Goal: Information Seeking & Learning: Learn about a topic

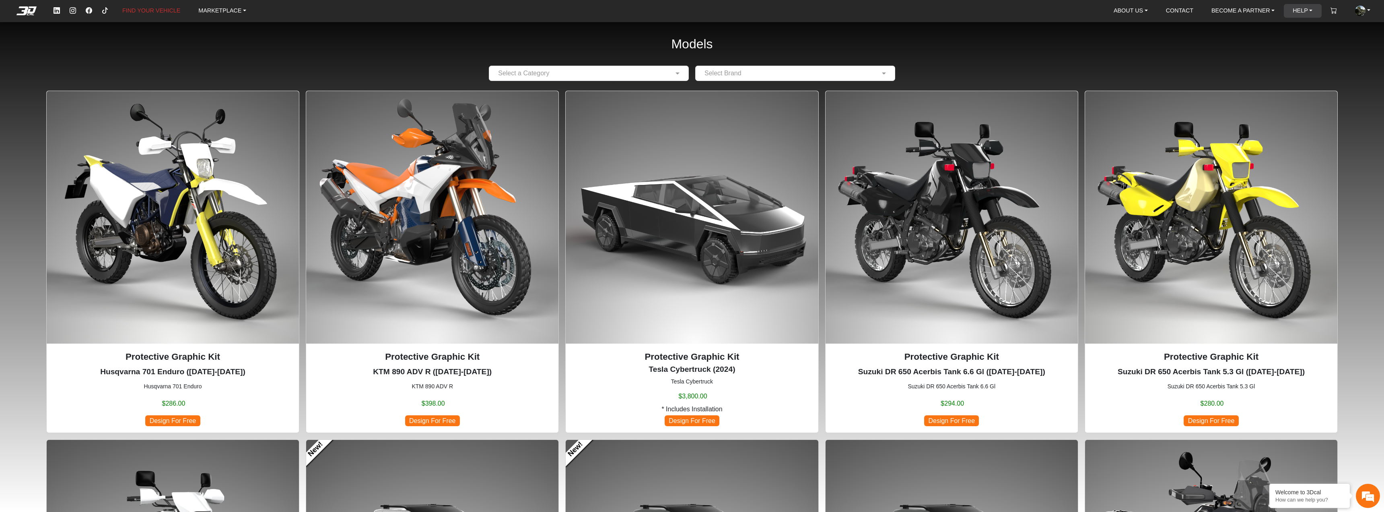
click at [1308, 10] on link "HELP" at bounding box center [1303, 11] width 26 height 14
click at [1291, 30] on button "Video help center" at bounding box center [1283, 29] width 76 height 15
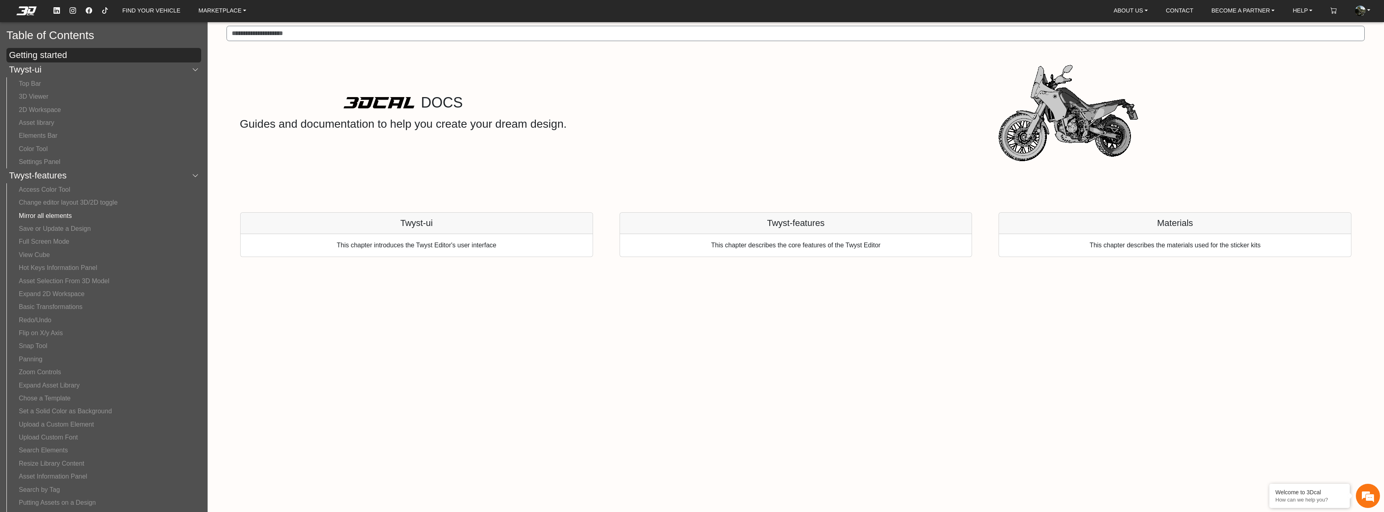
drag, startPoint x: 204, startPoint y: 174, endPoint x: 184, endPoint y: 211, distance: 42.1
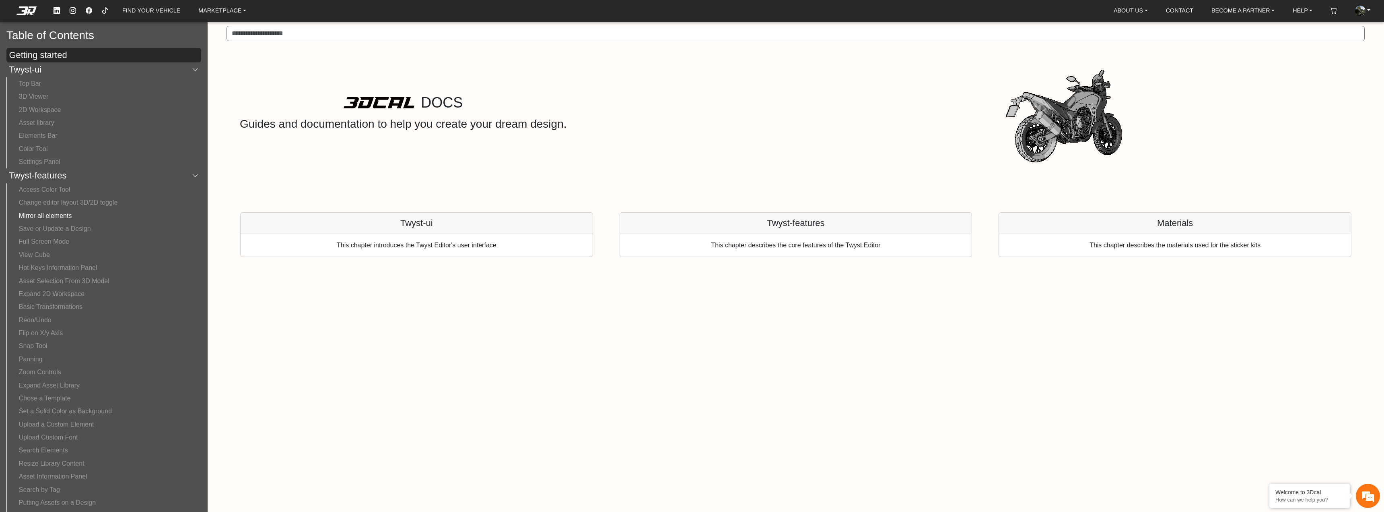
click at [206, 179] on div "Table of Contents Getting started Twyst-ui Top Bar 3D Viewer 2D Workspace Asset…" at bounding box center [104, 265] width 208 height 492
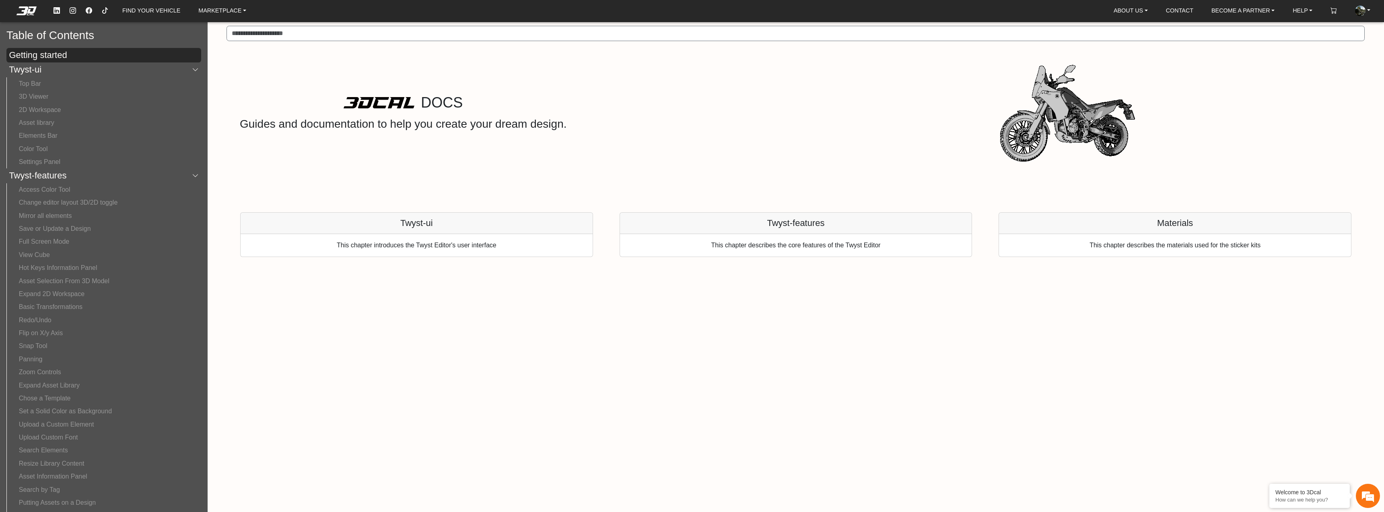
click at [208, 367] on div "DOCS Guides and documentation to help you create your dream design. Twyst-ui Th…" at bounding box center [796, 265] width 1177 height 492
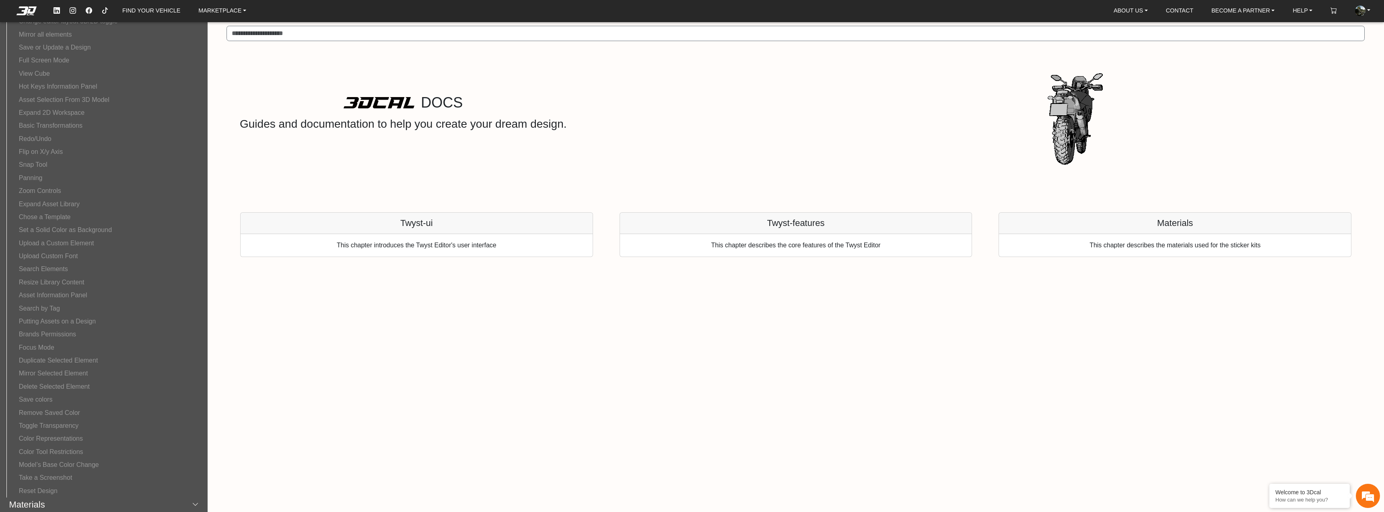
scroll to position [214, 0]
drag, startPoint x: 205, startPoint y: 354, endPoint x: 206, endPoint y: 350, distance: 4.2
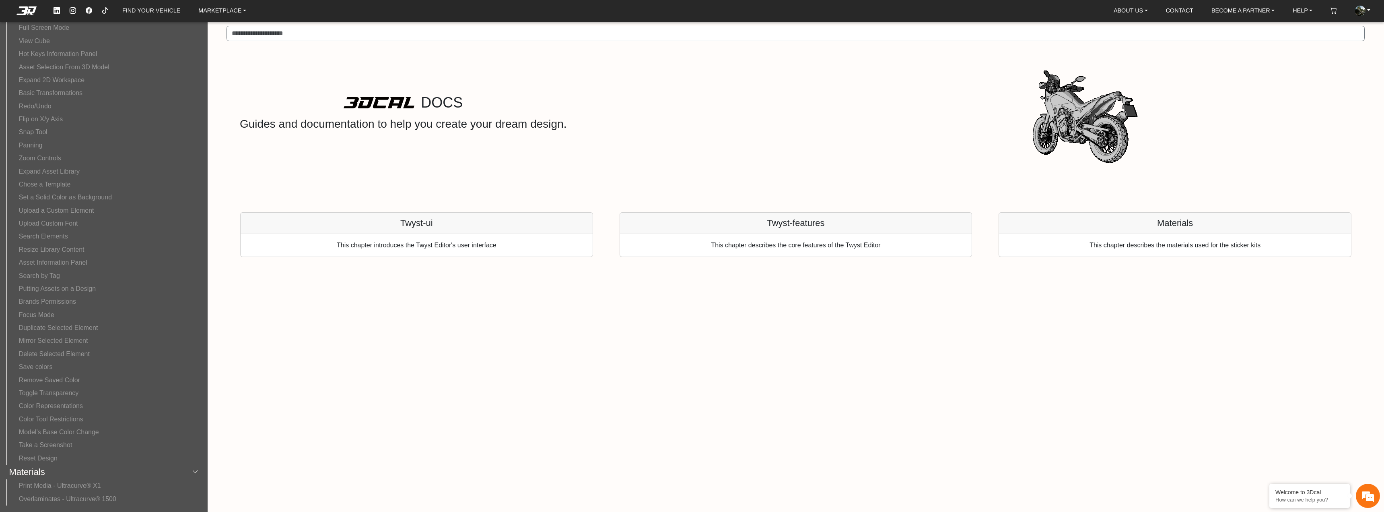
click at [206, 350] on div "Table of Contents Getting started Twyst-ui Top Bar 3D Viewer 2D Workspace Asset…" at bounding box center [104, 265] width 208 height 492
click at [202, 344] on div "Table of Contents Getting started Twyst-ui Top Bar 3D Viewer 2D Workspace Asset…" at bounding box center [104, 265] width 208 height 492
click at [82, 286] on button "Putting Assets on a Design" at bounding box center [104, 288] width 182 height 13
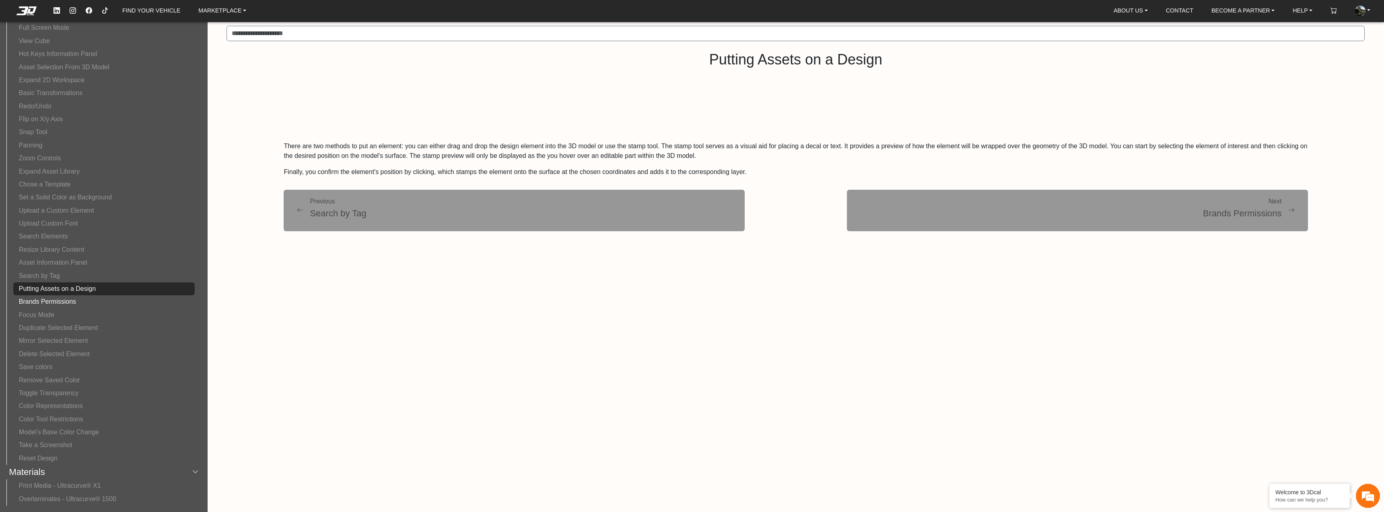
click at [68, 301] on button "Brands Permissions" at bounding box center [104, 301] width 182 height 13
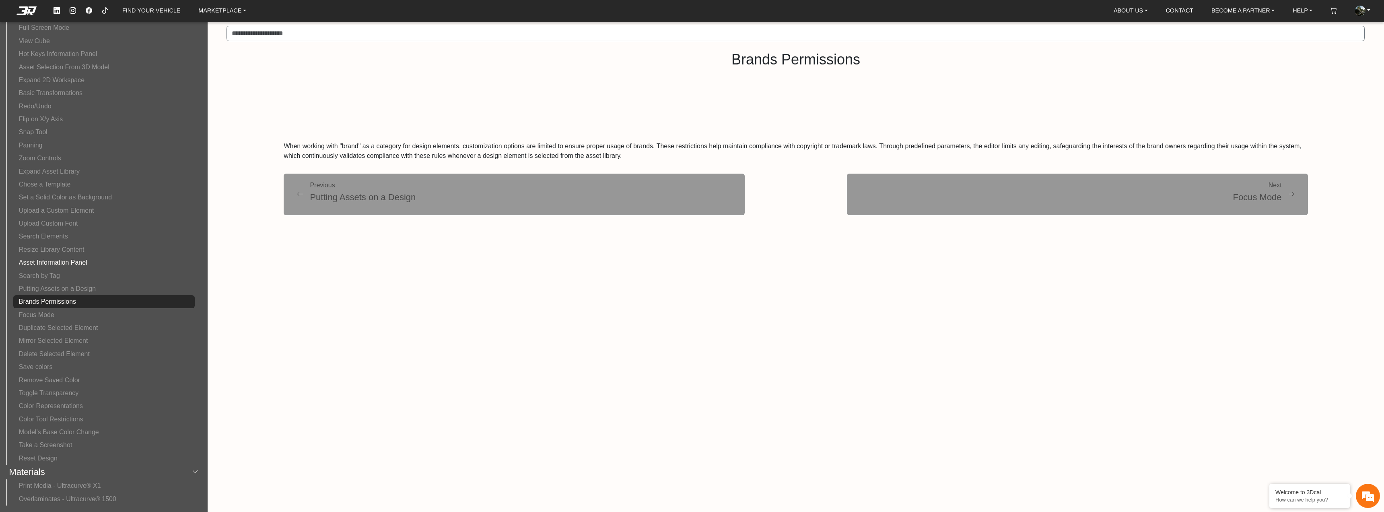
click at [80, 263] on button "Asset Information Panel" at bounding box center [104, 262] width 182 height 13
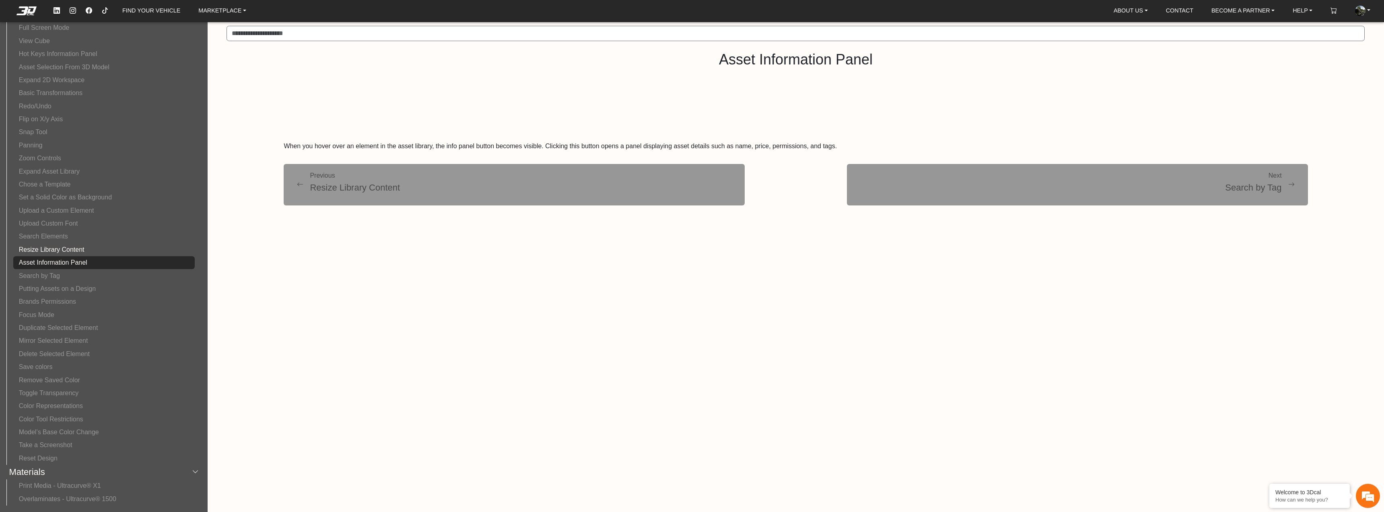
click at [76, 249] on button "Resize Library Content" at bounding box center [104, 249] width 182 height 13
click at [62, 136] on button "Snap Tool" at bounding box center [104, 132] width 182 height 13
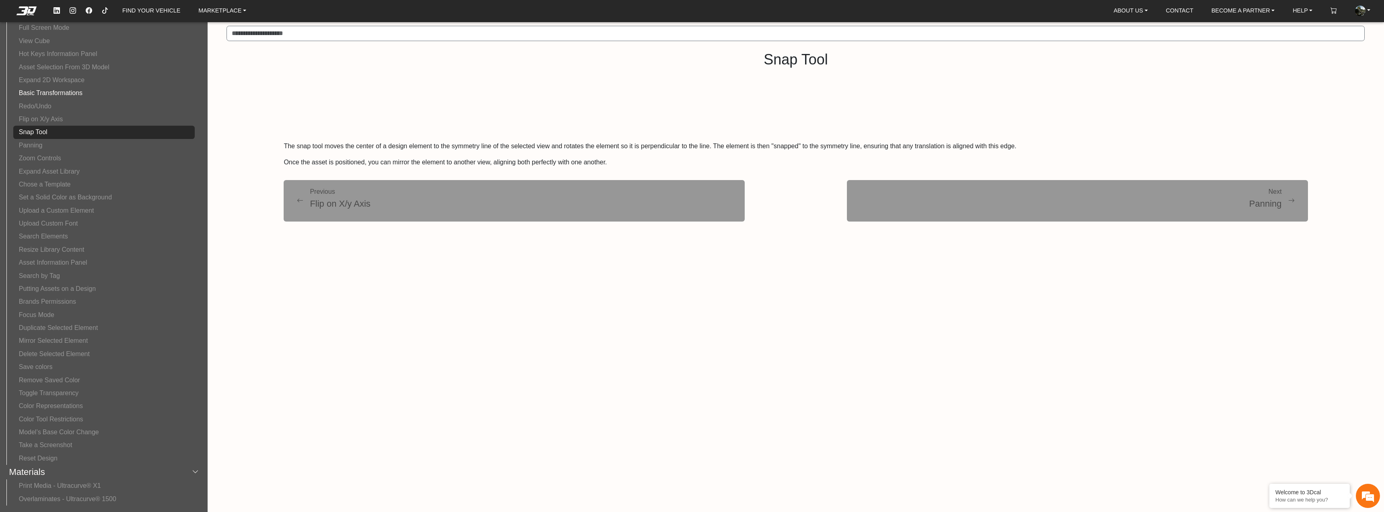
click at [88, 95] on button "Basic Transformations" at bounding box center [104, 93] width 182 height 13
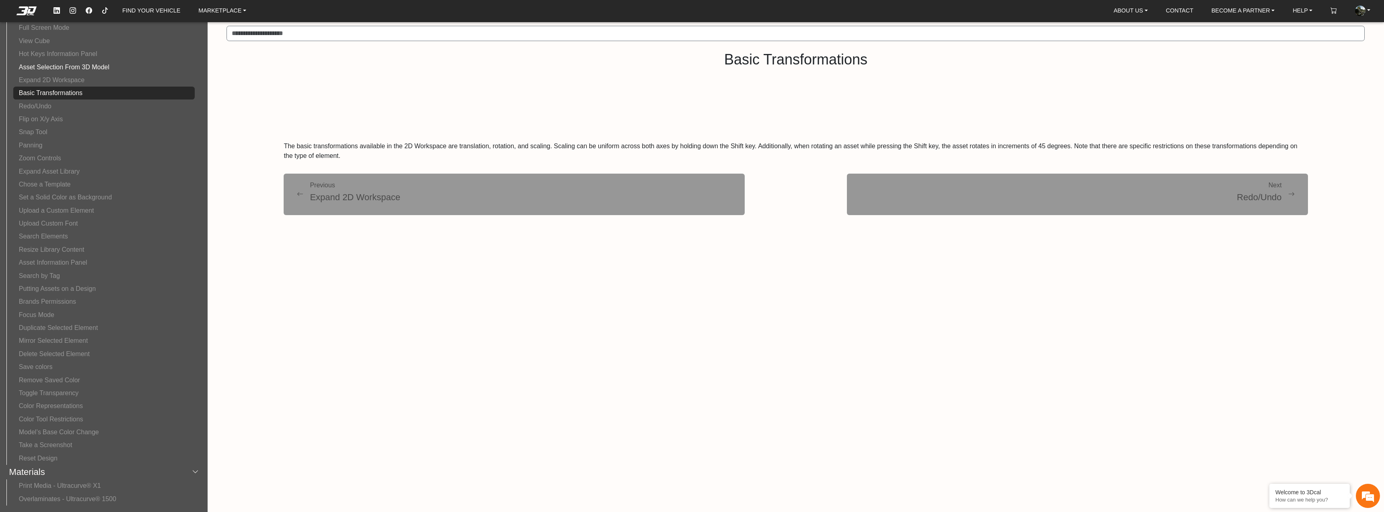
drag, startPoint x: 97, startPoint y: 64, endPoint x: 92, endPoint y: 64, distance: 5.3
click at [97, 65] on button "Asset Selection From 3D Model" at bounding box center [104, 66] width 182 height 13
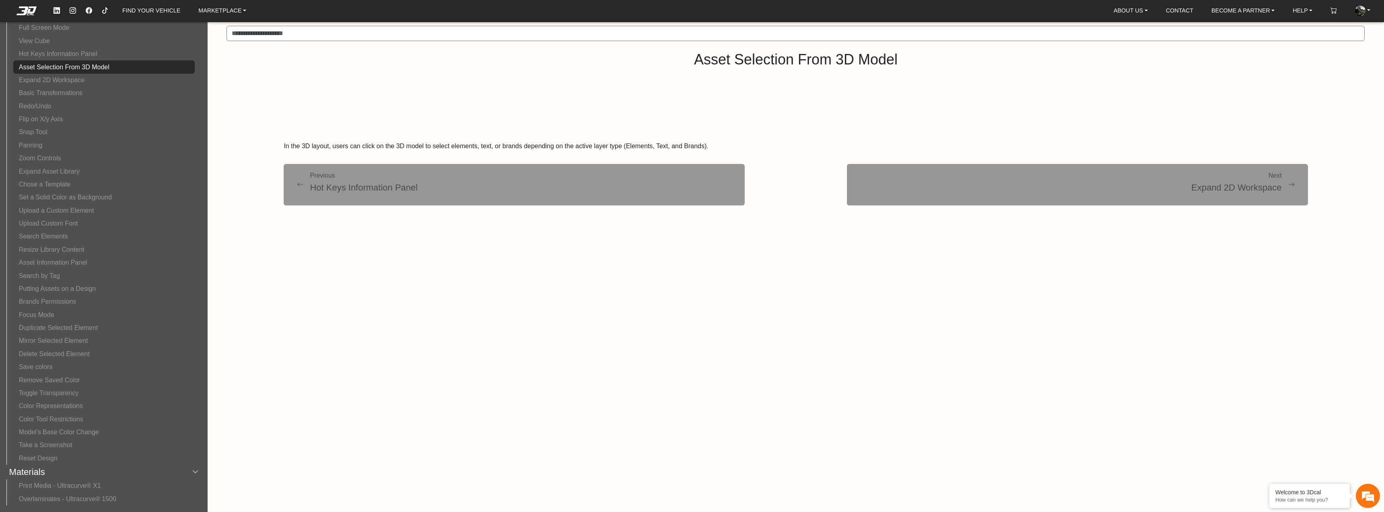
drag, startPoint x: 208, startPoint y: 175, endPoint x: 201, endPoint y: 138, distance: 37.7
click at [208, 146] on div "Asset Selection From 3D Model In the 3D layout, users can click on the 3D model…" at bounding box center [796, 265] width 1177 height 492
drag, startPoint x: 206, startPoint y: 132, endPoint x: 220, endPoint y: 111, distance: 25.0
click at [213, 122] on div "FIND YOUR VEHICLE MARKETPLACE ABOUT US About Us Our Materials Blog CONTACT BECO…" at bounding box center [692, 256] width 1384 height 512
click at [351, 42] on div "Asset Selection From 3D Model In the 3D layout, users can click on the 3D model…" at bounding box center [796, 265] width 1177 height 492
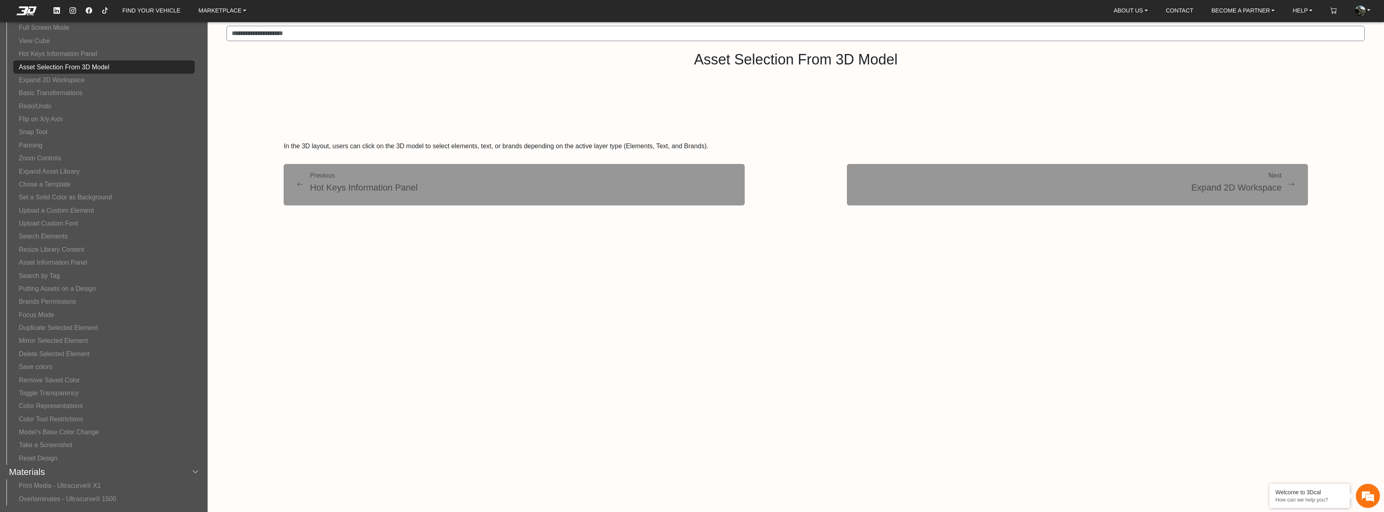
click at [356, 31] on input "Search in Help Center" at bounding box center [796, 33] width 1139 height 15
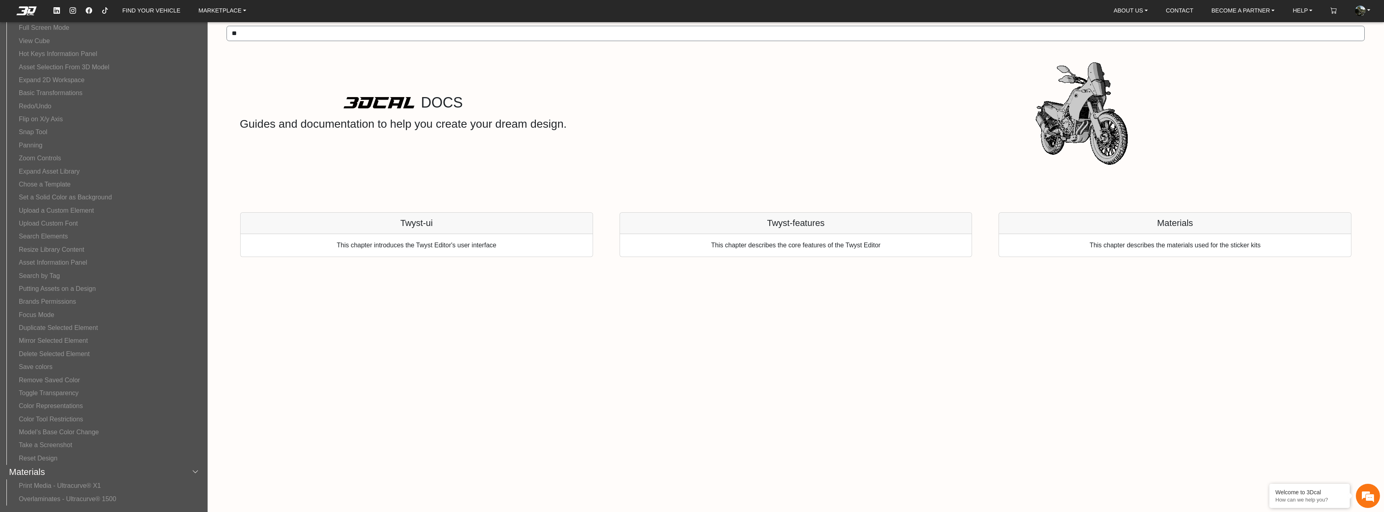
type input "*"
click at [404, 250] on div "This chapter introduces the Twyst Editor's user interface" at bounding box center [417, 245] width 352 height 23
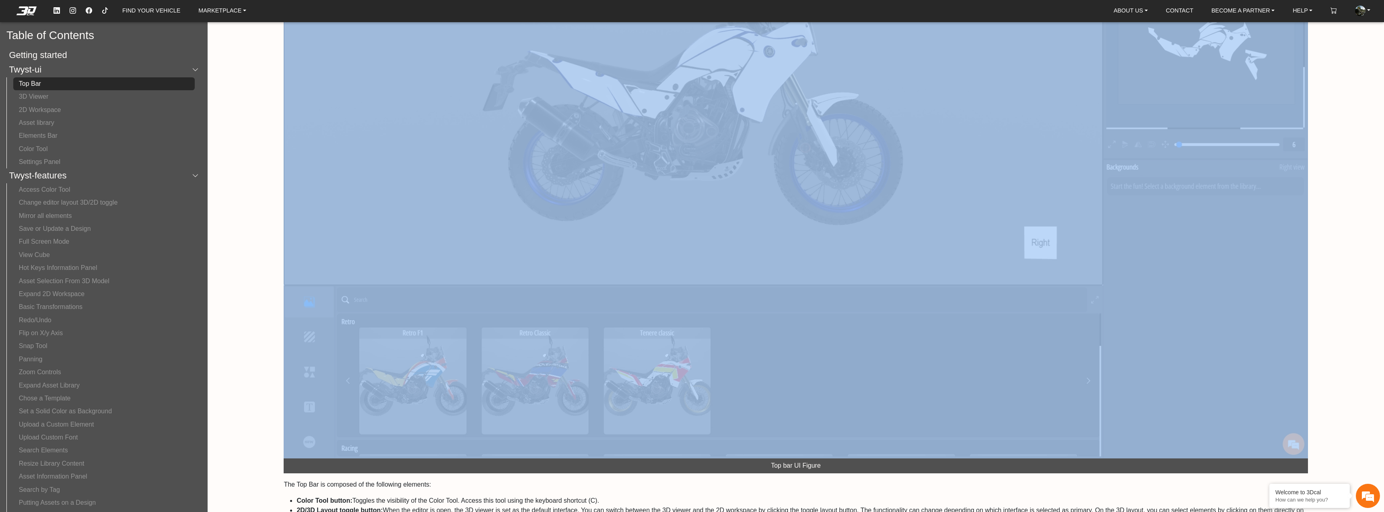
drag, startPoint x: 208, startPoint y: 171, endPoint x: 206, endPoint y: 179, distance: 7.8
click at [206, 179] on div "FIND YOUR VEHICLE MARKETPLACE ABOUT US About Us Our Materials Blog CONTACT BECO…" at bounding box center [692, 256] width 1384 height 512
click at [68, 418] on button "Color Tool Restrictions" at bounding box center [104, 418] width 182 height 13
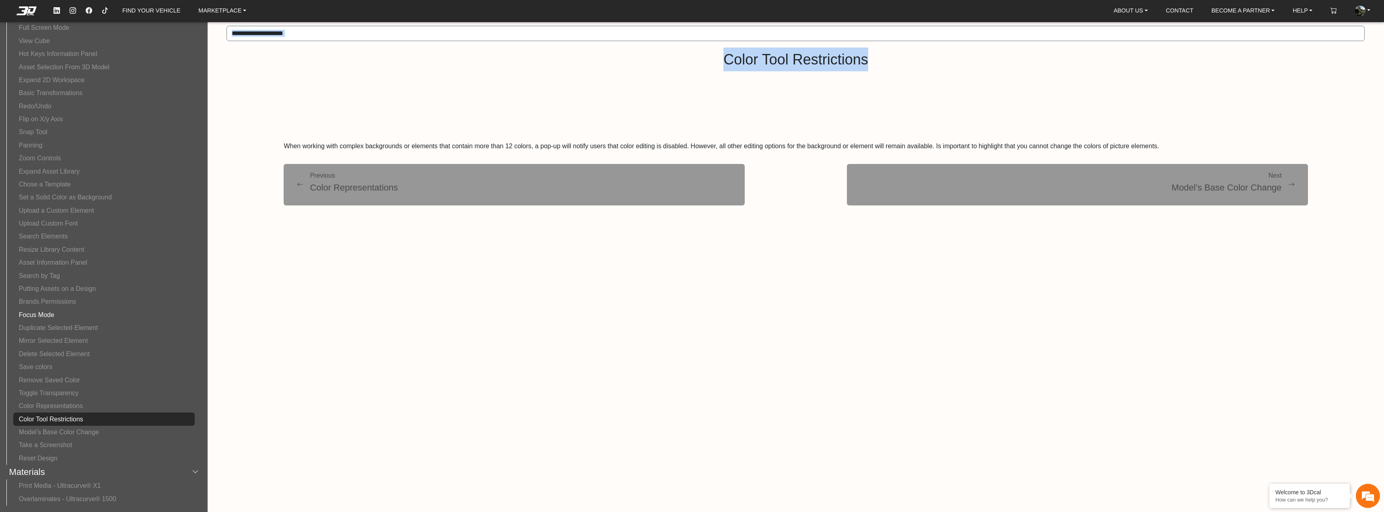
click at [49, 315] on button "Focus Mode" at bounding box center [104, 314] width 182 height 13
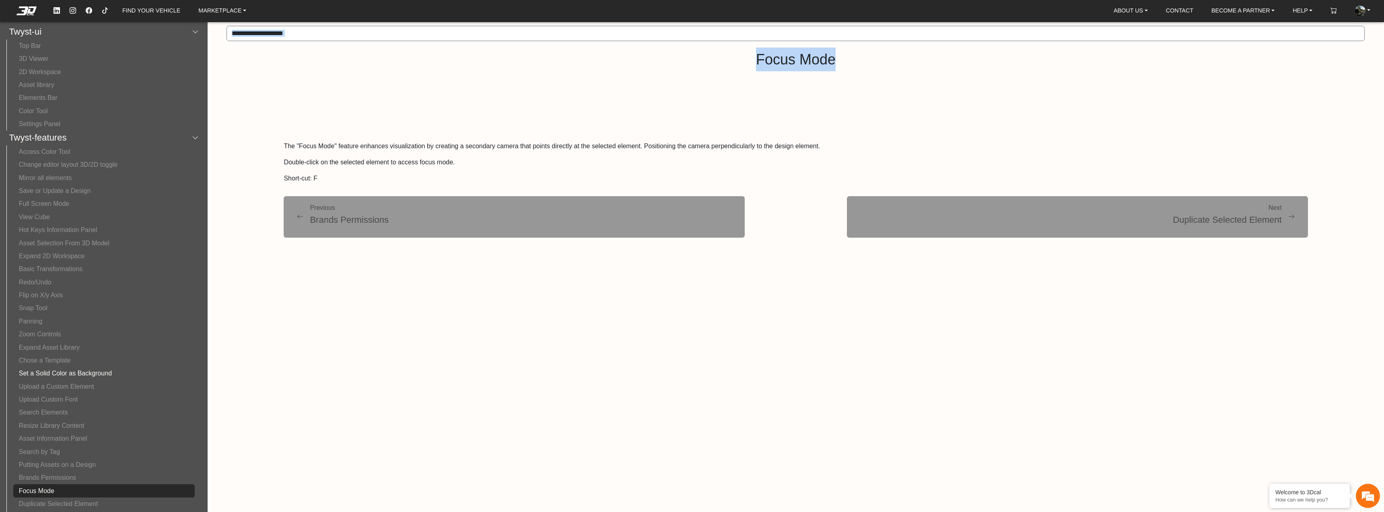
scroll to position [12, 0]
click at [62, 199] on button "Mirror all elements" at bounding box center [104, 202] width 182 height 13
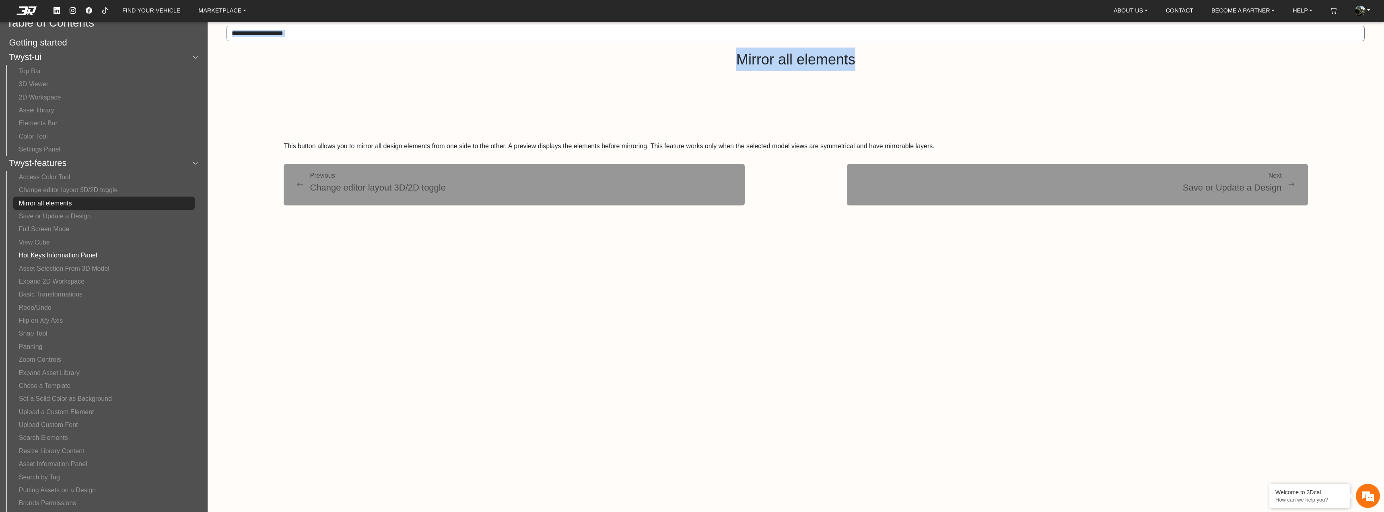
click at [64, 250] on button "Hot Keys Information Panel" at bounding box center [104, 255] width 182 height 13
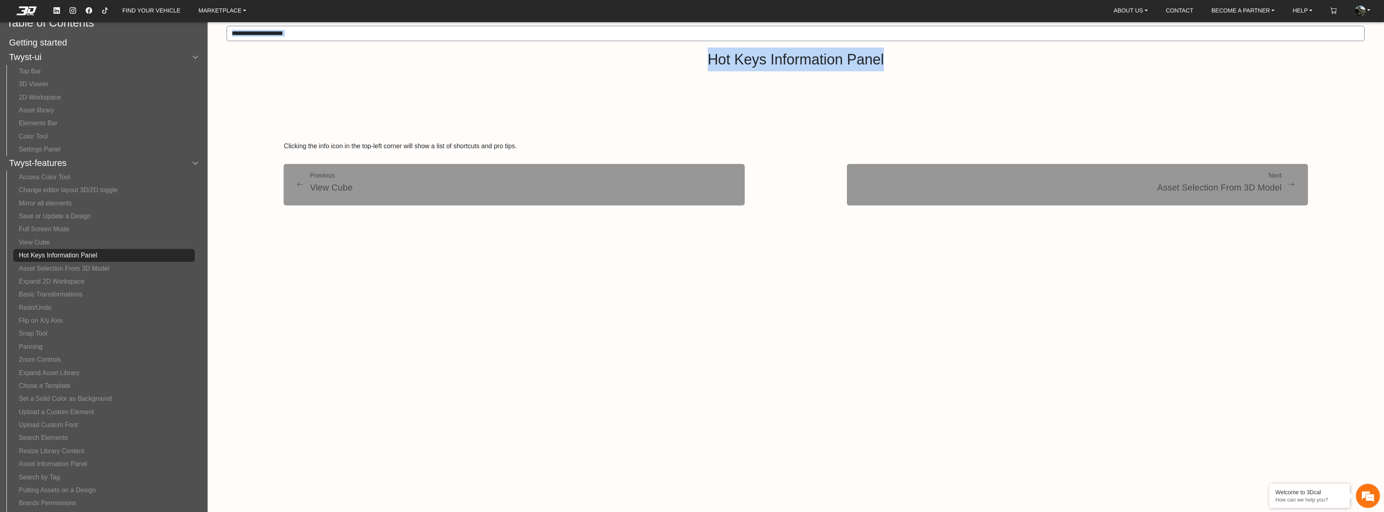
click at [26, 10] on em at bounding box center [26, 10] width 32 height 9
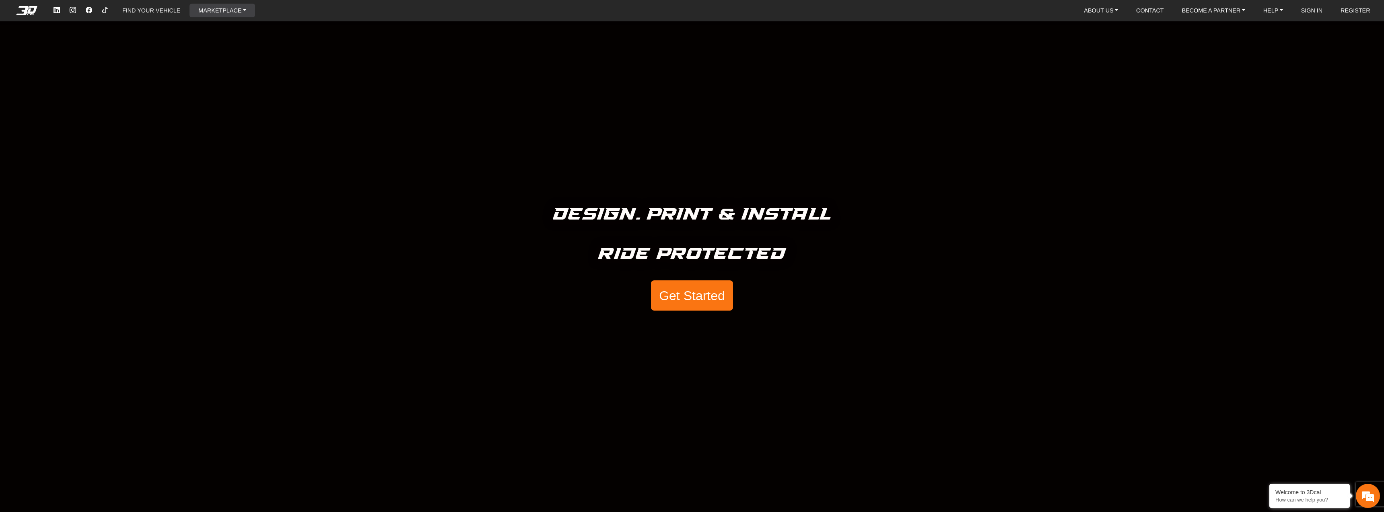
click at [241, 8] on link "MARKETPLACE" at bounding box center [222, 11] width 54 height 14
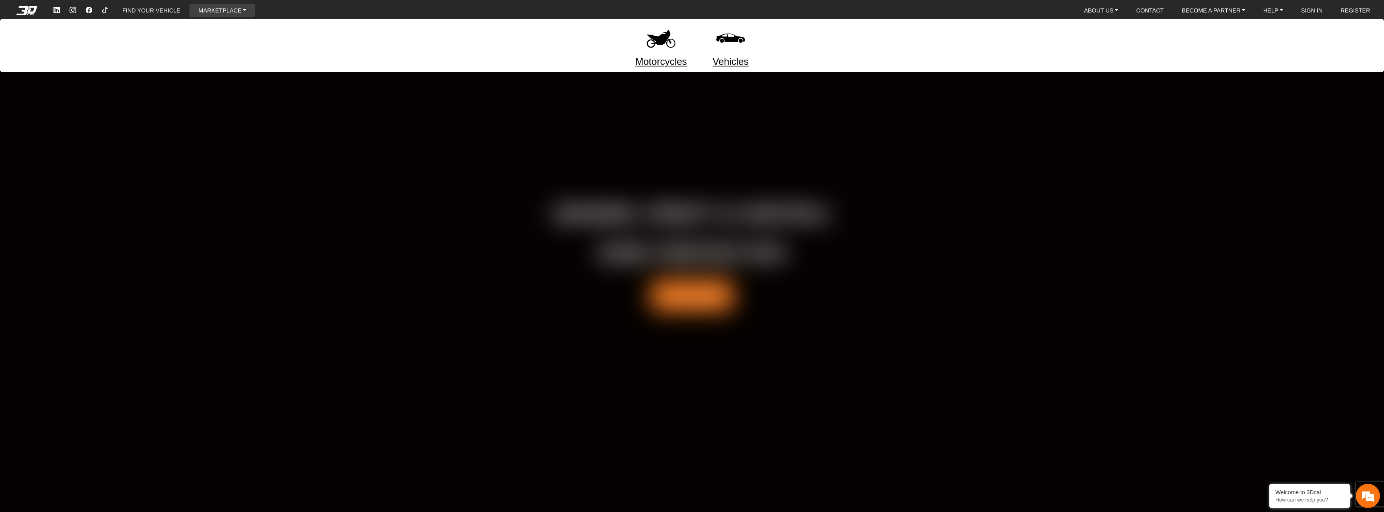
click at [672, 47] on img at bounding box center [661, 38] width 34 height 34
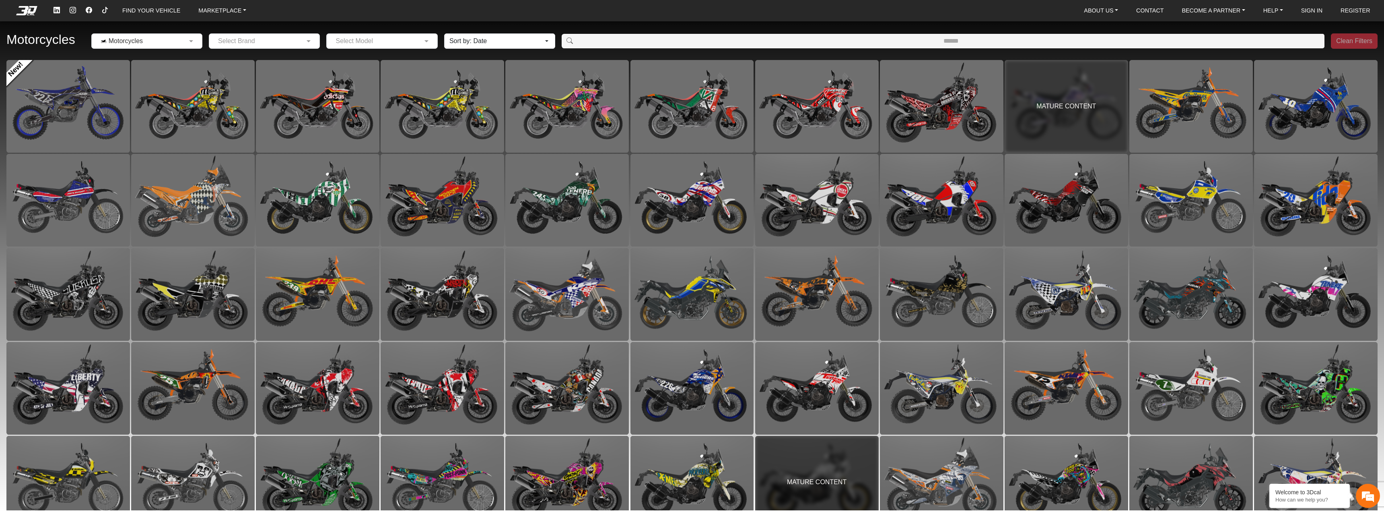
click at [273, 41] on input "text" at bounding box center [256, 41] width 86 height 10
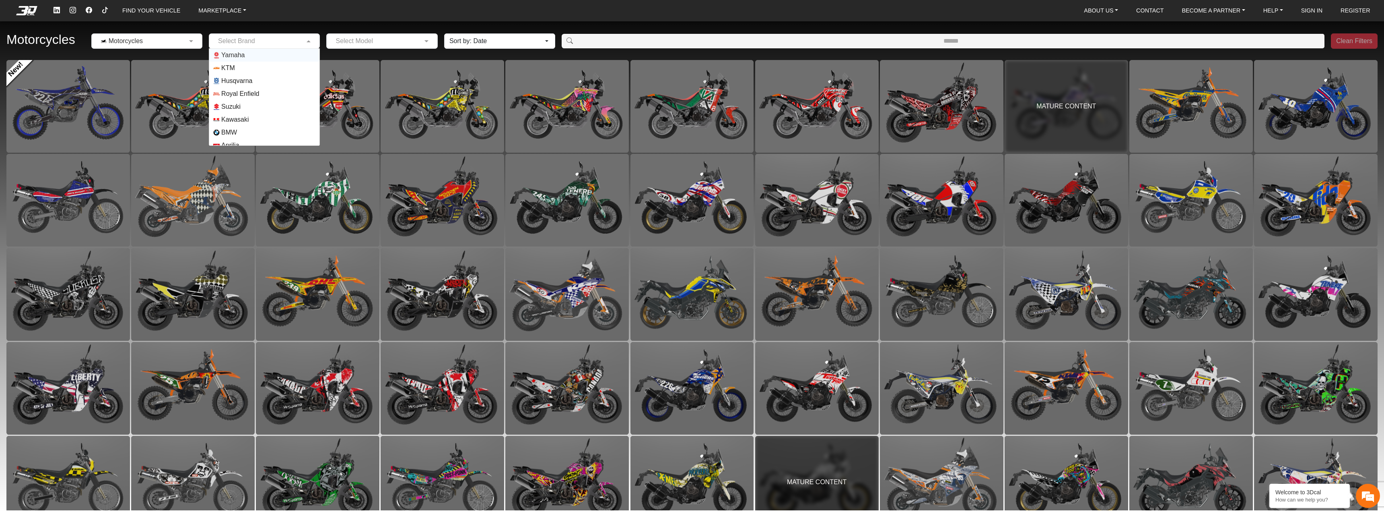
click at [276, 39] on input "text" at bounding box center [256, 41] width 86 height 10
click at [291, 37] on input "text" at bounding box center [256, 41] width 86 height 10
click at [304, 37] on div at bounding box center [264, 41] width 110 height 10
click at [427, 42] on span at bounding box center [428, 41] width 10 height 10
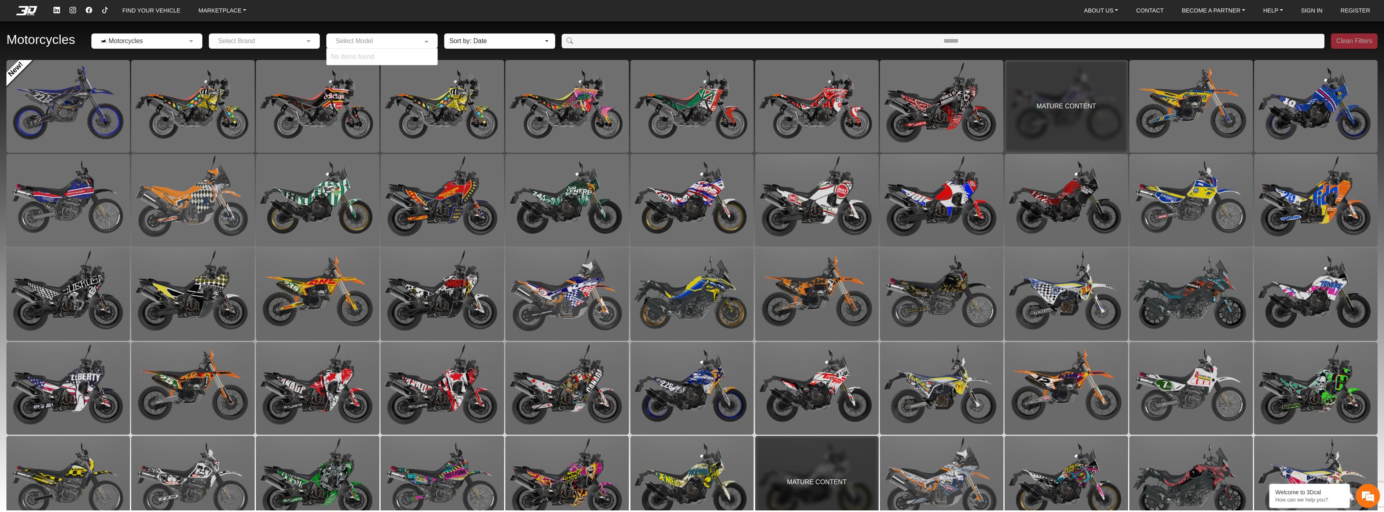
click at [427, 42] on span at bounding box center [428, 41] width 10 height 10
click at [317, 40] on div at bounding box center [264, 41] width 110 height 10
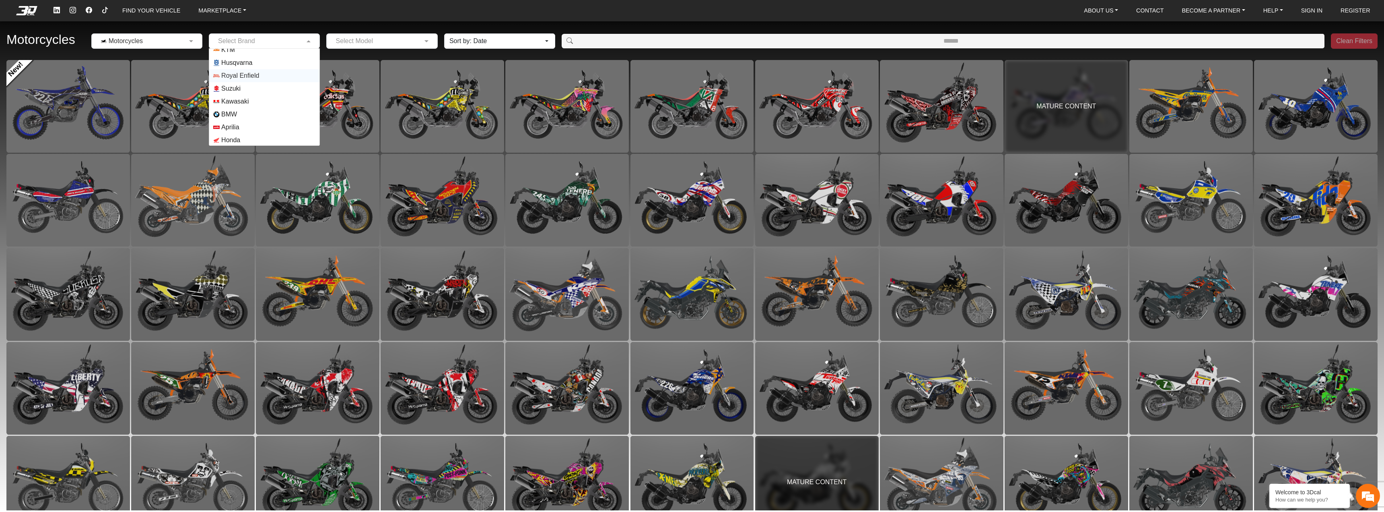
scroll to position [19, 0]
click at [238, 122] on span "Aprilia" at bounding box center [230, 126] width 18 height 10
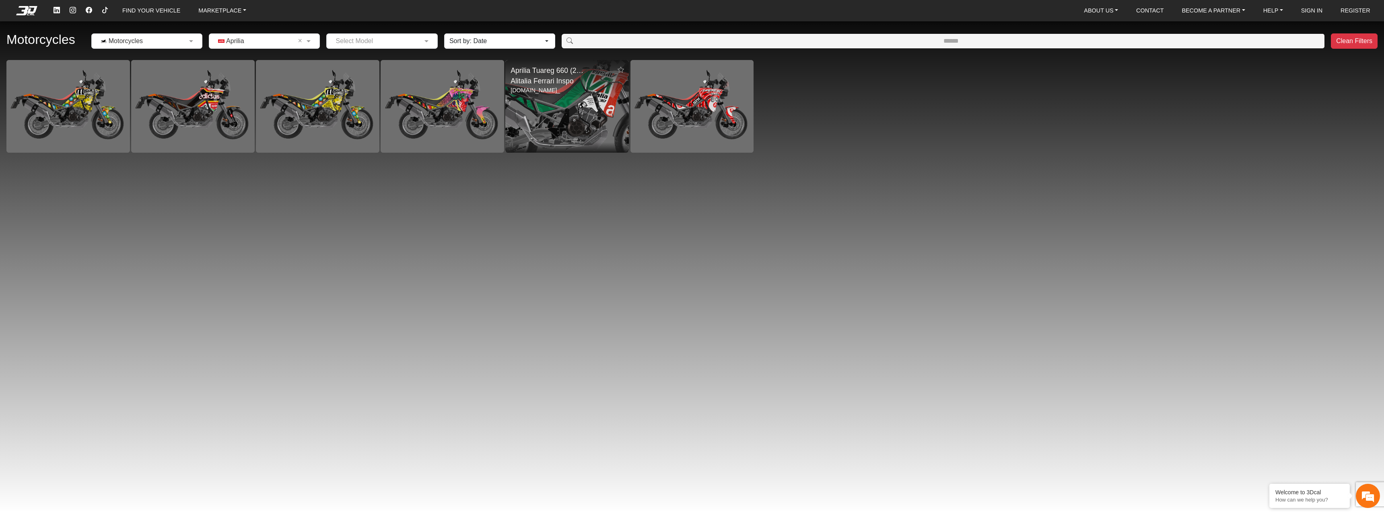
click at [575, 101] on img at bounding box center [567, 106] width 247 height 185
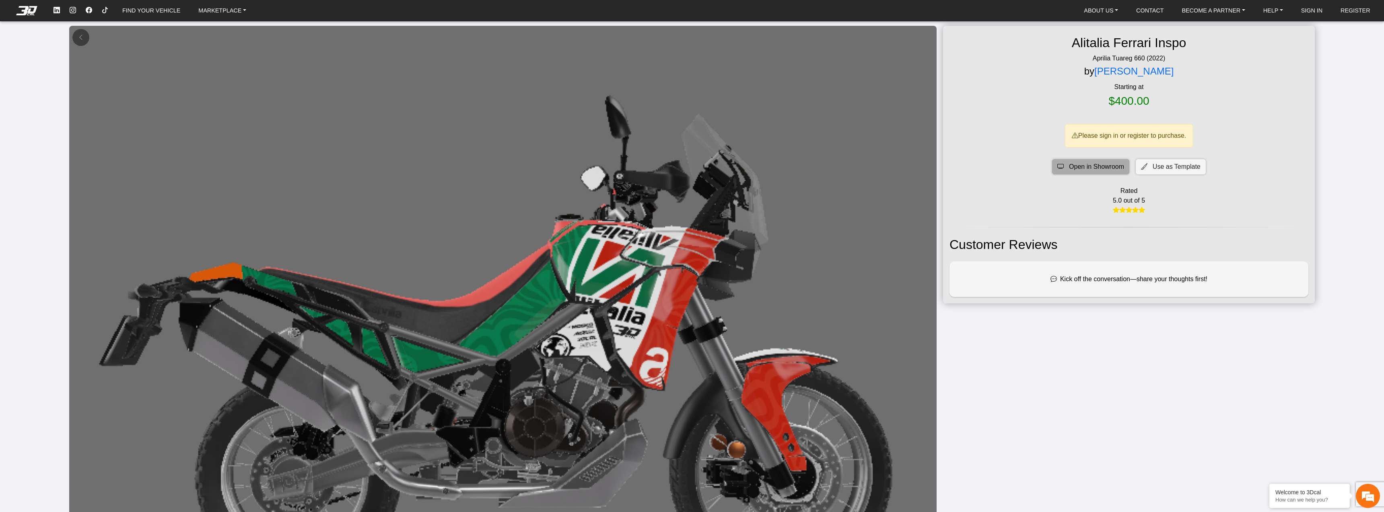
click at [1103, 163] on span "Open in Showroom" at bounding box center [1096, 167] width 55 height 10
